Goal: Information Seeking & Learning: Learn about a topic

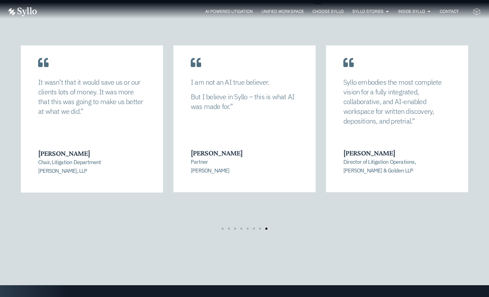
scroll to position [1428, 0]
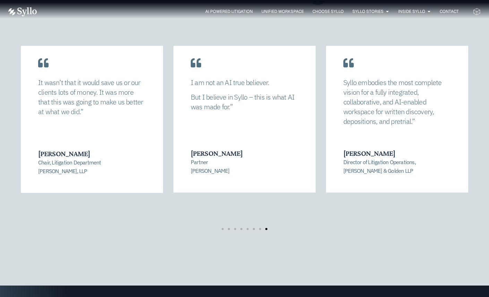
click at [34, 113] on div "It wasn’t that it would save us or our clients lots of money. It was more that …" at bounding box center [92, 113] width 142 height 160
click at [258, 228] on div at bounding box center [245, 229] width 50 height 2
click at [464, 113] on div "Syllo embodies the most complete vision for a fully integrated, collaborative, …" at bounding box center [397, 113] width 142 height 160
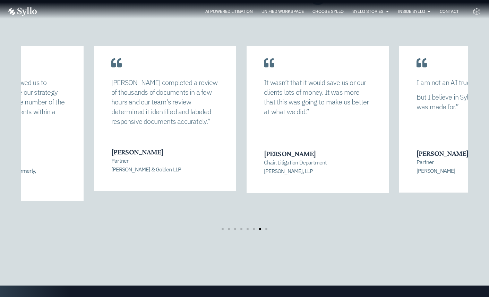
click at [317, 124] on div "It wasn’t that it would save us or our clients lots of money. It was more that …" at bounding box center [318, 113] width 142 height 160
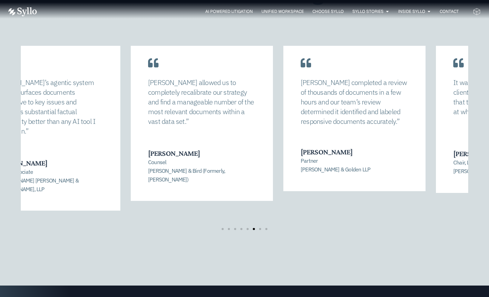
click at [340, 124] on div "[PERSON_NAME] completed a review of thousands of documents in a few hours and o…" at bounding box center [355, 104] width 108 height 53
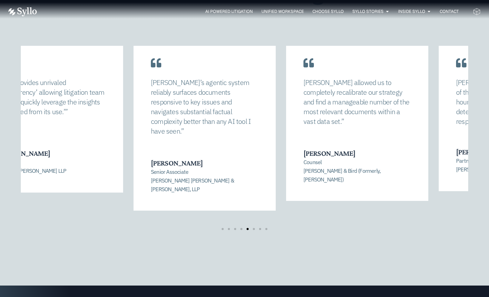
click at [330, 118] on div "[PERSON_NAME] allowed us to completely recalibrate our strategy and find a mana…" at bounding box center [358, 104] width 108 height 53
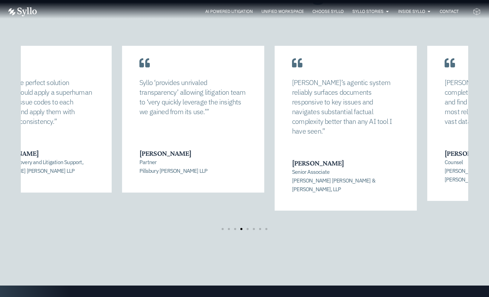
click at [320, 118] on p "[PERSON_NAME]’s agentic system reliably surfaces documents responsive to key is…" at bounding box center [346, 107] width 108 height 58
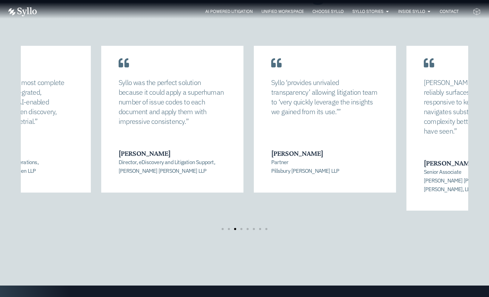
click at [308, 119] on div "Syllo ‘provides unrivaled transparency’ allowing litigation team to ‘very quick…" at bounding box center [325, 113] width 142 height 160
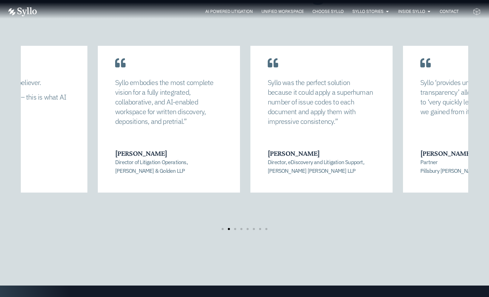
click at [303, 117] on p "Syllo was the perfect solution because it could apply a superhuman number of is…" at bounding box center [322, 102] width 108 height 49
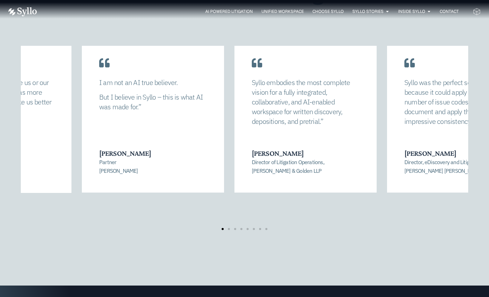
click at [281, 121] on p "Syllo embodies the most complete vision for a fully integrated, collaborative, …" at bounding box center [306, 102] width 108 height 49
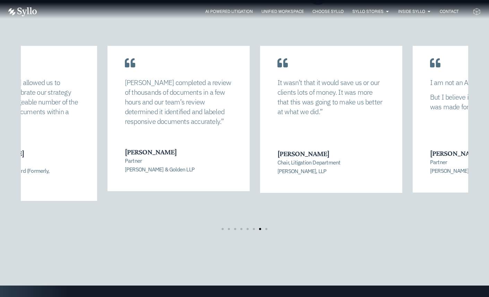
click at [289, 115] on div "It wasn’t that it would save us or our clients lots of money. It was more that …" at bounding box center [331, 113] width 142 height 160
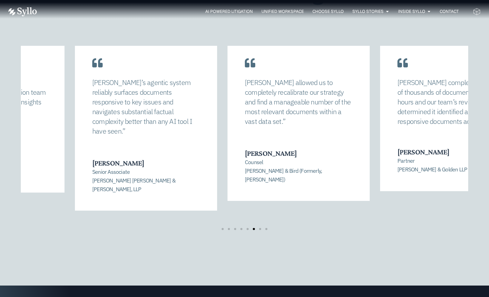
click at [355, 116] on div "[PERSON_NAME] allowed us to completely recalibrate our strategy and find a mana…" at bounding box center [299, 117] width 142 height 168
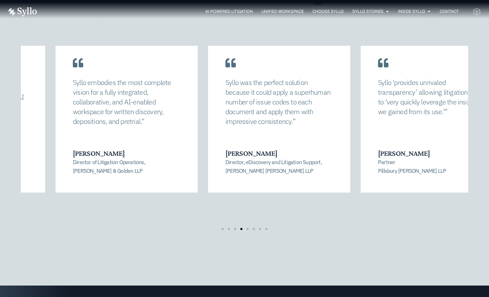
click at [443, 129] on div "Syllo ‘provides unrivaled transparency’ allowing litigation team to ‘very quick…" at bounding box center [432, 113] width 142 height 160
click at [171, 125] on p "Syllo embodies the most complete vision for a fully integrated, collaborative, …" at bounding box center [126, 102] width 108 height 49
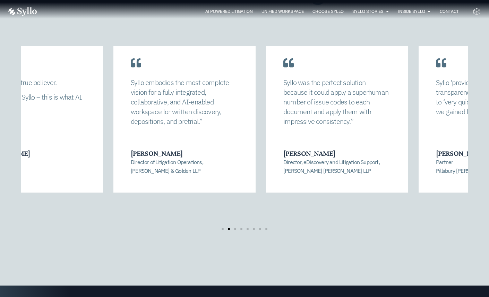
click at [346, 128] on div "Syllo was the perfect solution because it could apply a superhuman number of is…" at bounding box center [338, 104] width 108 height 53
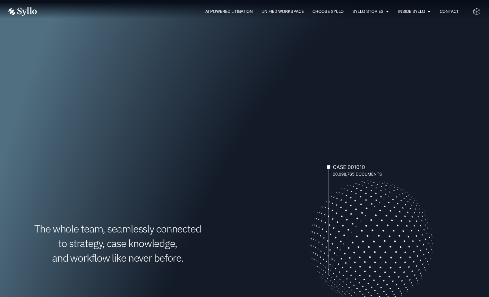
scroll to position [0, 0]
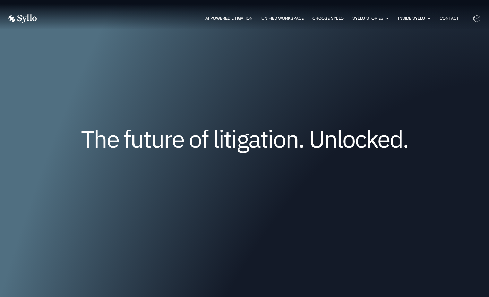
click at [213, 17] on span "AI Powered Litigation" at bounding box center [229, 18] width 48 height 6
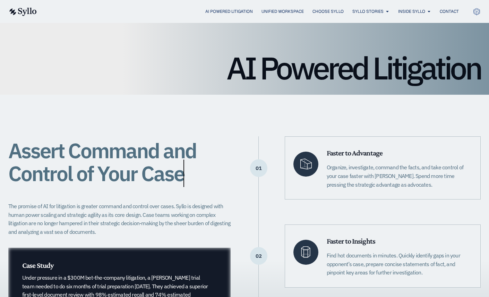
scroll to position [70, 0]
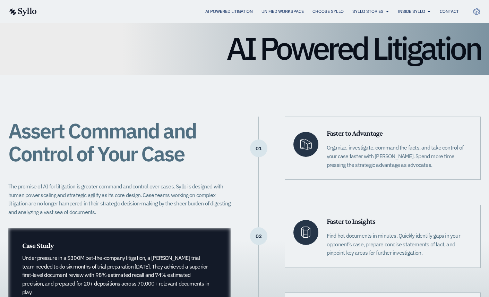
click at [359, 100] on div "Assert Command and Control of Your Case The promise of AI for litigation is gre…" at bounding box center [244, 240] width 473 height 331
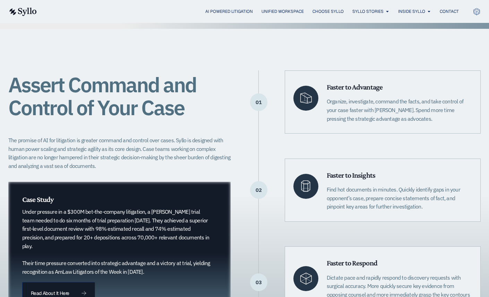
scroll to position [132, 0]
